Goal: Information Seeking & Learning: Check status

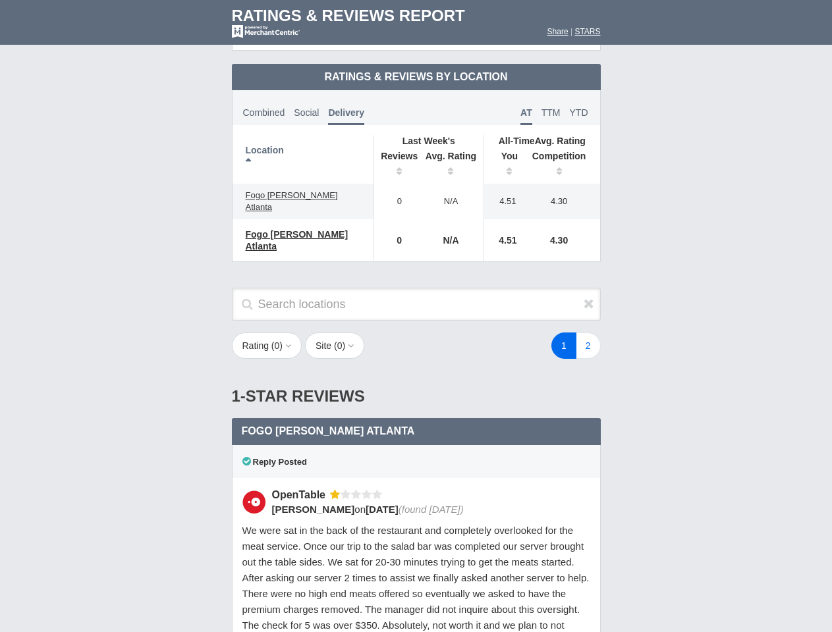
scroll to position [638, 0]
click at [416, 333] on div "1 2" at bounding box center [498, 346] width 231 height 26
click at [303, 148] on th "Location" at bounding box center [304, 159] width 142 height 49
click at [396, 154] on th "Reviews" at bounding box center [395, 165] width 45 height 37
click at [451, 154] on th "Avg. Rating" at bounding box center [451, 165] width 66 height 37
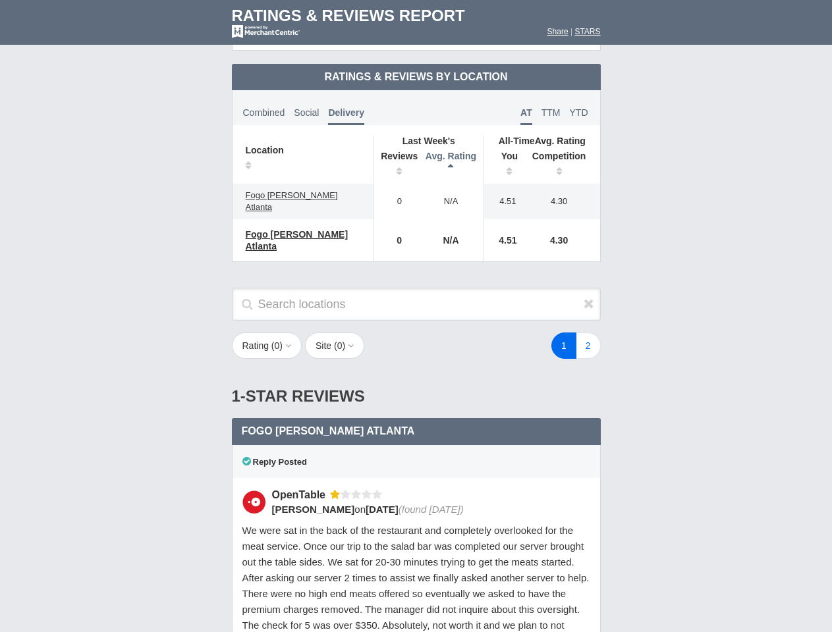
click at [505, 154] on th "You" at bounding box center [504, 165] width 41 height 37
click at [563, 154] on th "Competition" at bounding box center [562, 165] width 75 height 37
click at [416, 445] on div "Reply Posted" at bounding box center [416, 461] width 369 height 33
